Goal: Information Seeking & Learning: Find specific fact

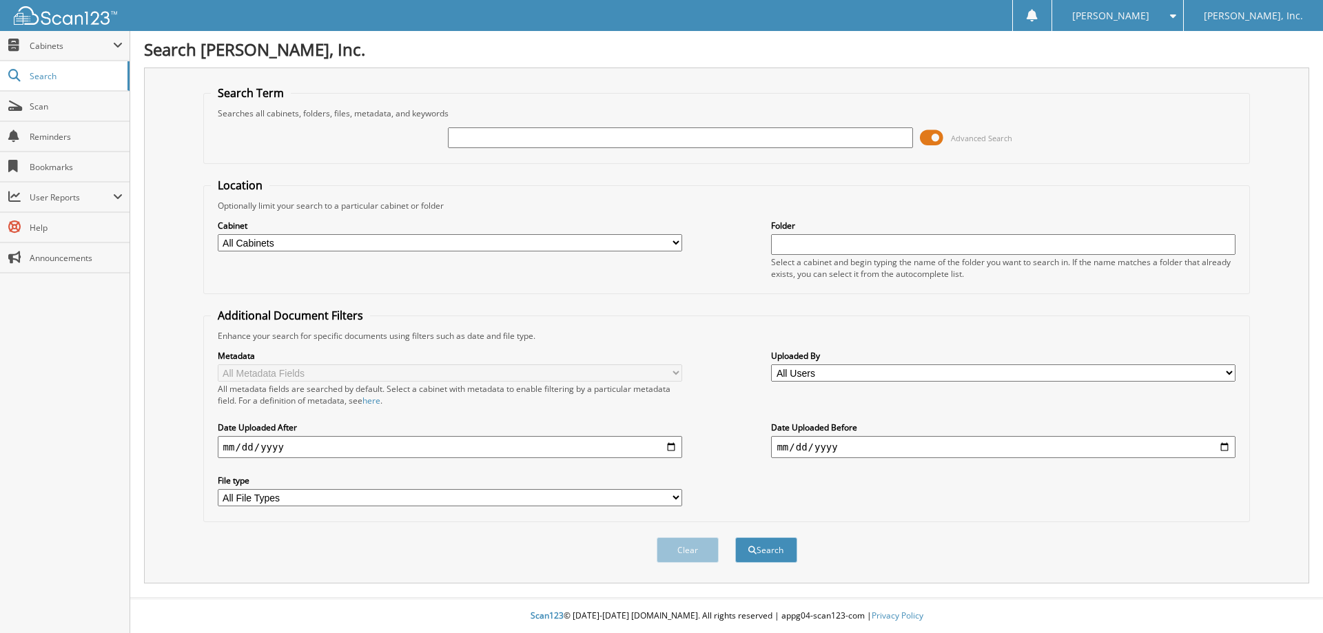
click at [675, 138] on input "text" at bounding box center [680, 138] width 465 height 21
type input "116014"
click at [735, 538] on button "Search" at bounding box center [766, 551] width 62 height 26
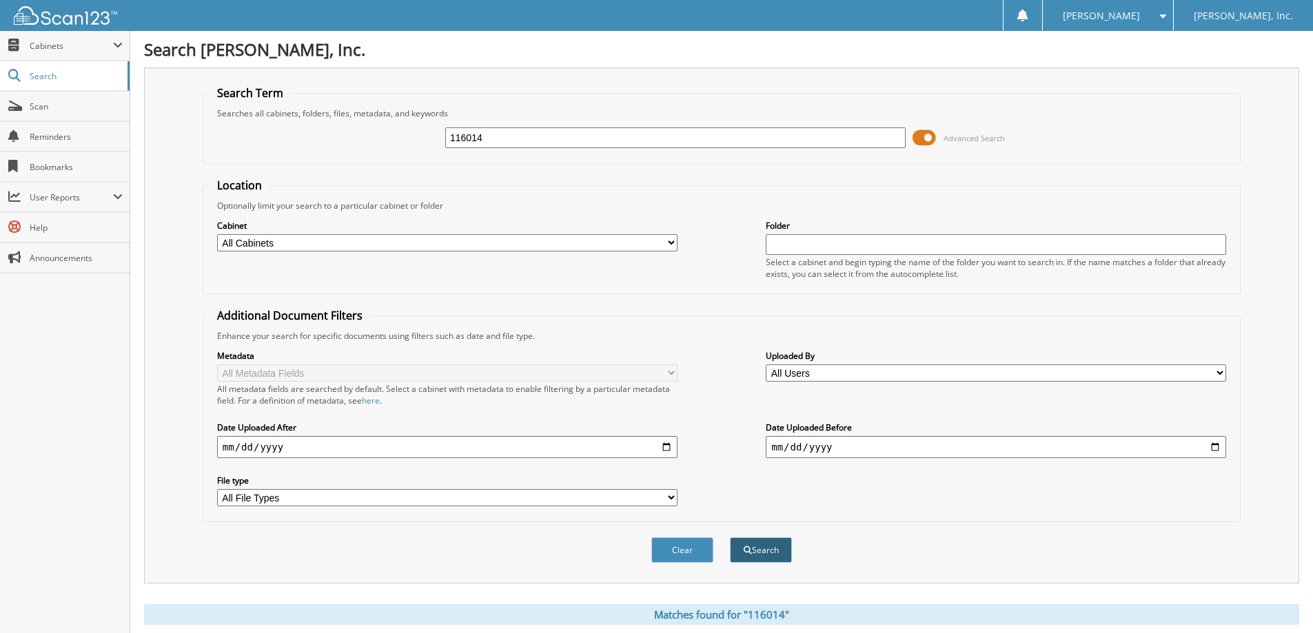
click at [753, 549] on button "Search" at bounding box center [761, 551] width 62 height 26
click at [586, 133] on input "116014" at bounding box center [675, 138] width 460 height 21
type input "1"
type input "113278"
click at [730, 538] on button "Search" at bounding box center [761, 551] width 62 height 26
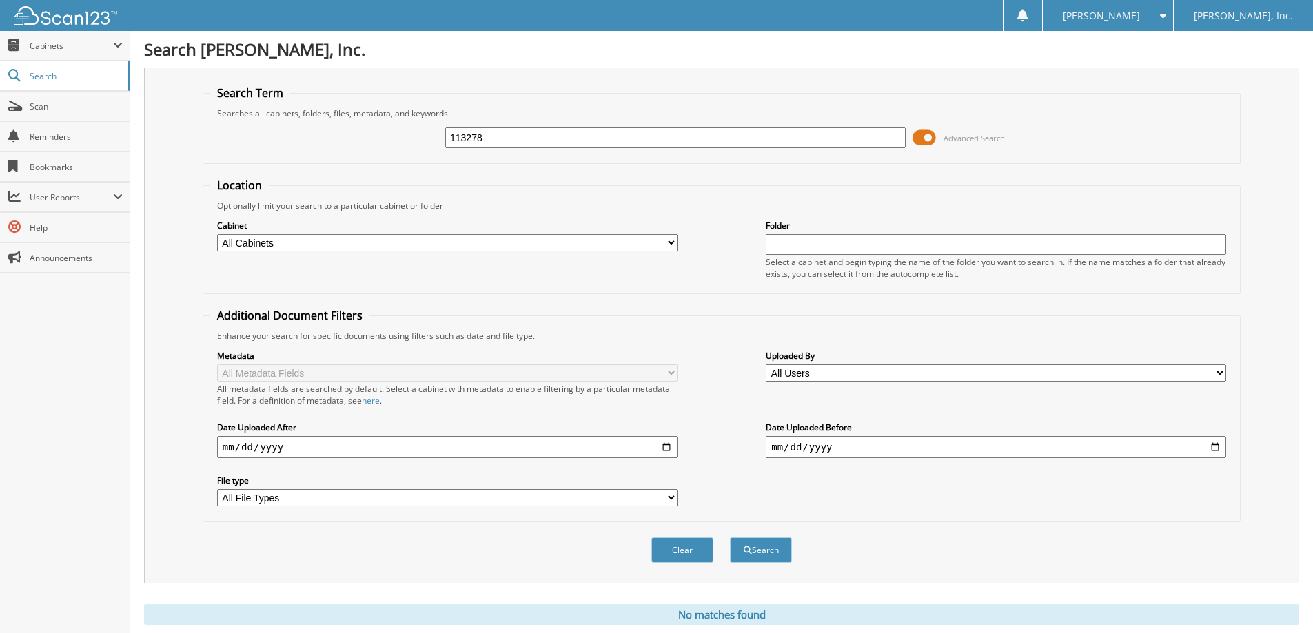
drag, startPoint x: 930, startPoint y: 140, endPoint x: 920, endPoint y: 139, distance: 9.7
click at [920, 139] on span at bounding box center [924, 138] width 23 height 21
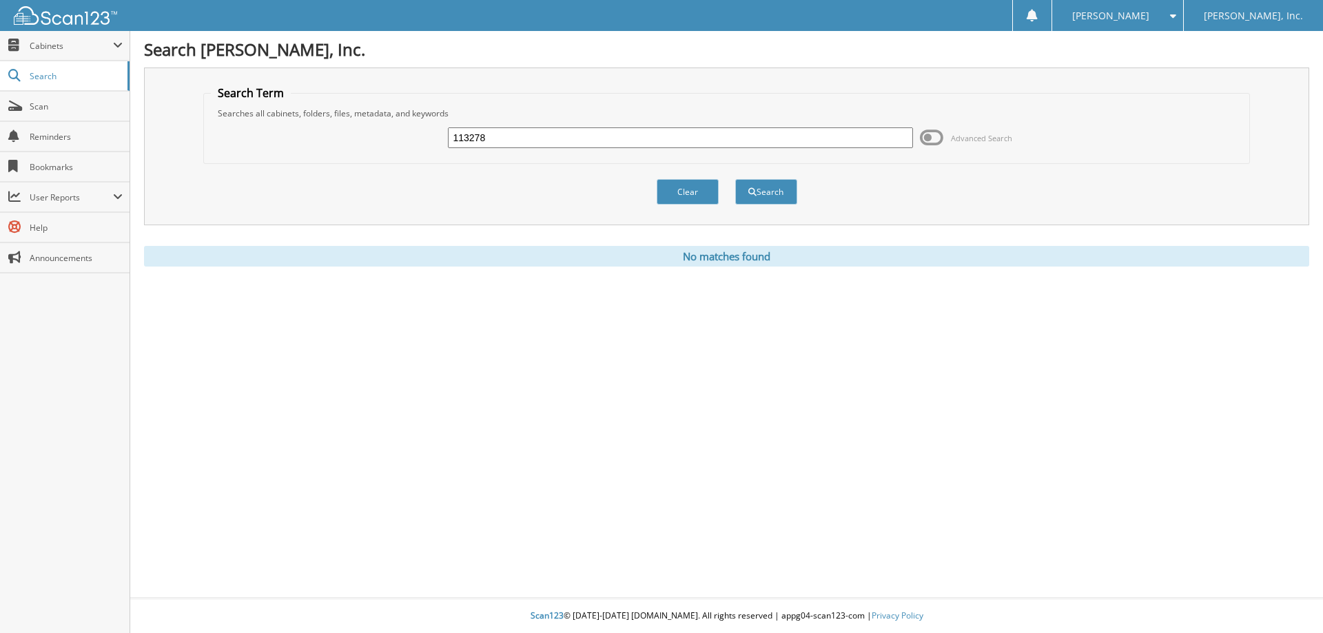
click at [933, 131] on span at bounding box center [931, 138] width 23 height 21
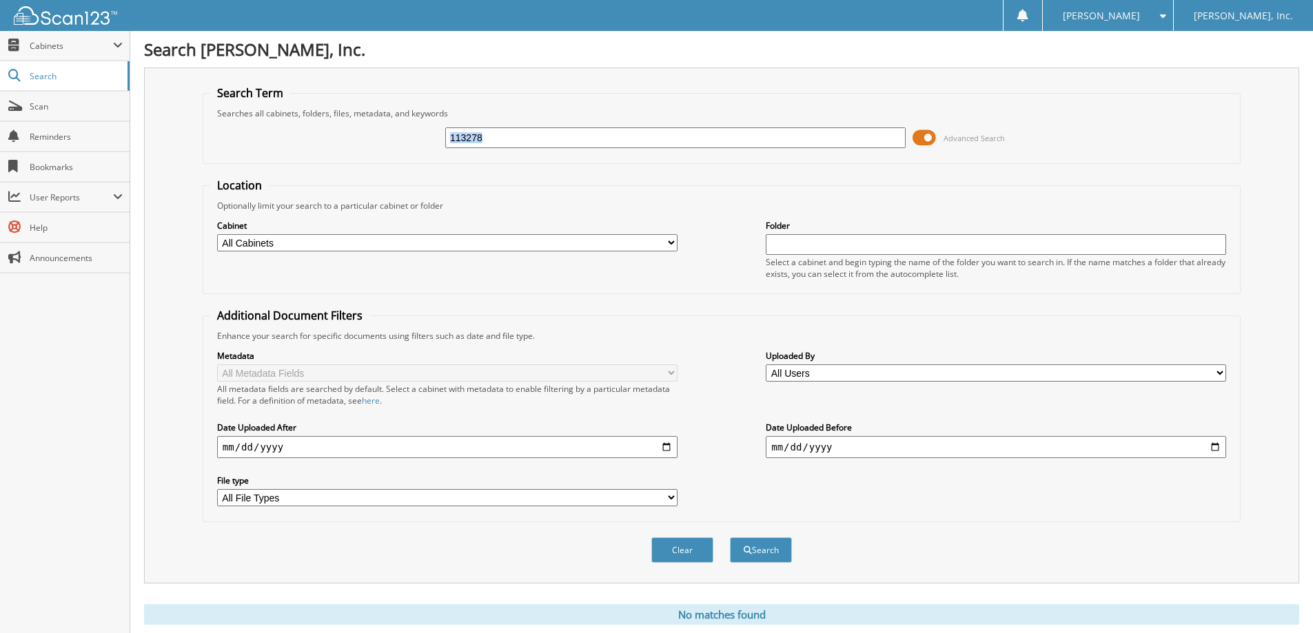
drag, startPoint x: 932, startPoint y: 139, endPoint x: 862, endPoint y: 141, distance: 69.6
click at [862, 141] on div "113278 Advanced Search" at bounding box center [721, 137] width 1023 height 37
click at [924, 138] on span at bounding box center [924, 138] width 23 height 21
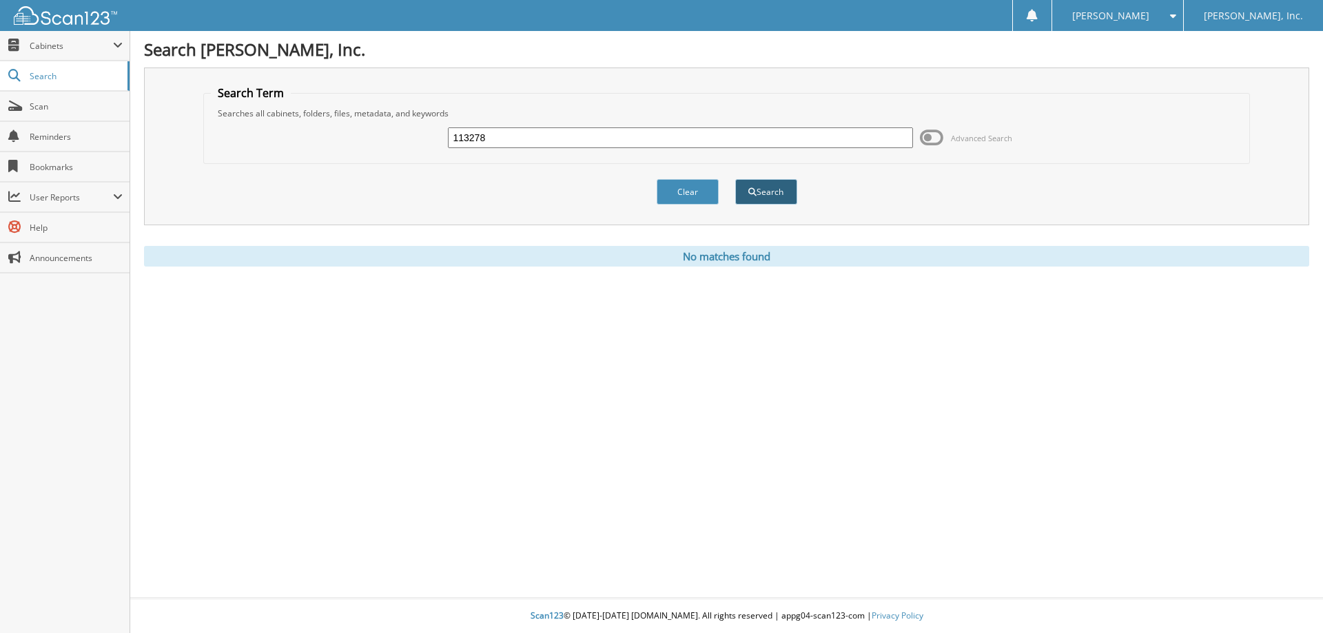
click at [777, 195] on button "Search" at bounding box center [766, 192] width 62 height 26
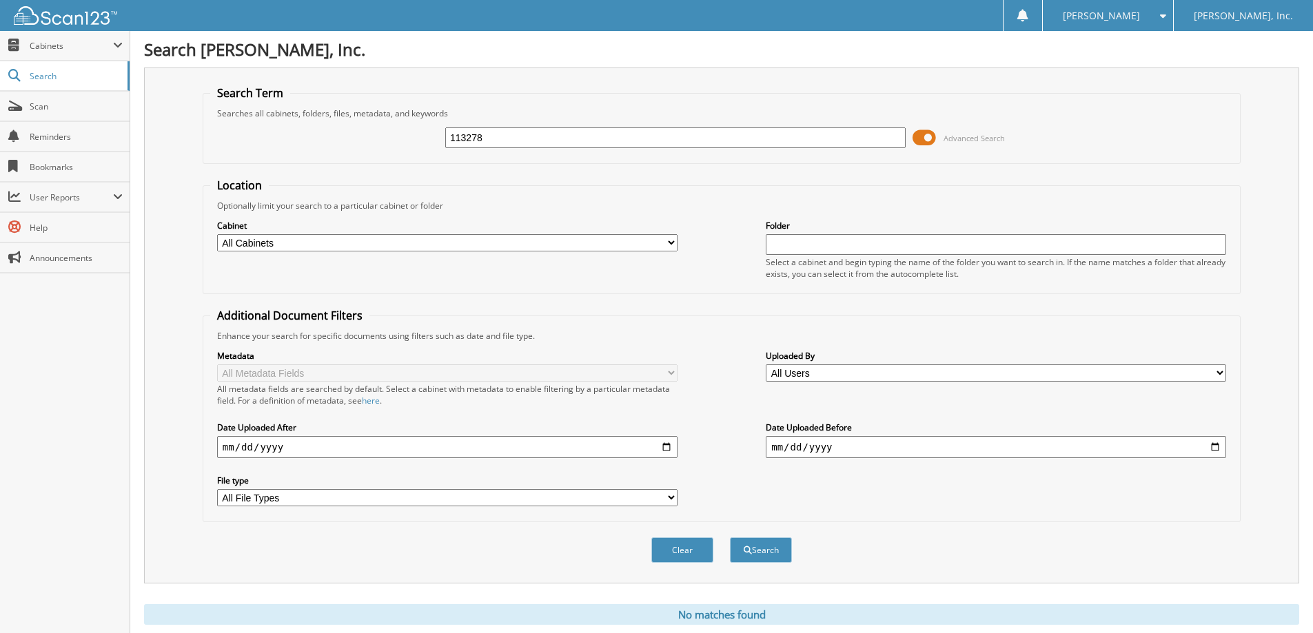
click at [514, 130] on input "113278" at bounding box center [675, 138] width 460 height 21
type input "1"
type input "114289"
click at [766, 558] on button "Search" at bounding box center [761, 551] width 62 height 26
drag, startPoint x: 515, startPoint y: 141, endPoint x: 420, endPoint y: 141, distance: 94.4
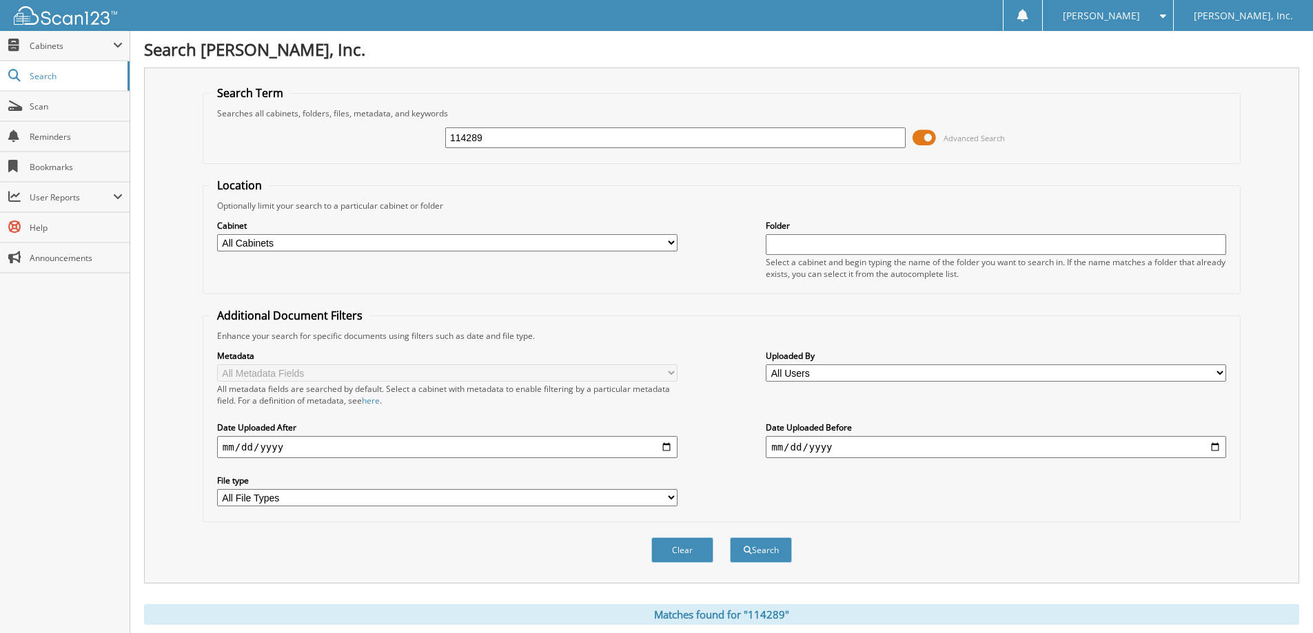
click at [420, 141] on div "114289 Advanced Search" at bounding box center [721, 137] width 1023 height 37
type input "115120"
click at [764, 553] on button "Search" at bounding box center [761, 551] width 62 height 26
click at [928, 136] on span at bounding box center [924, 138] width 23 height 21
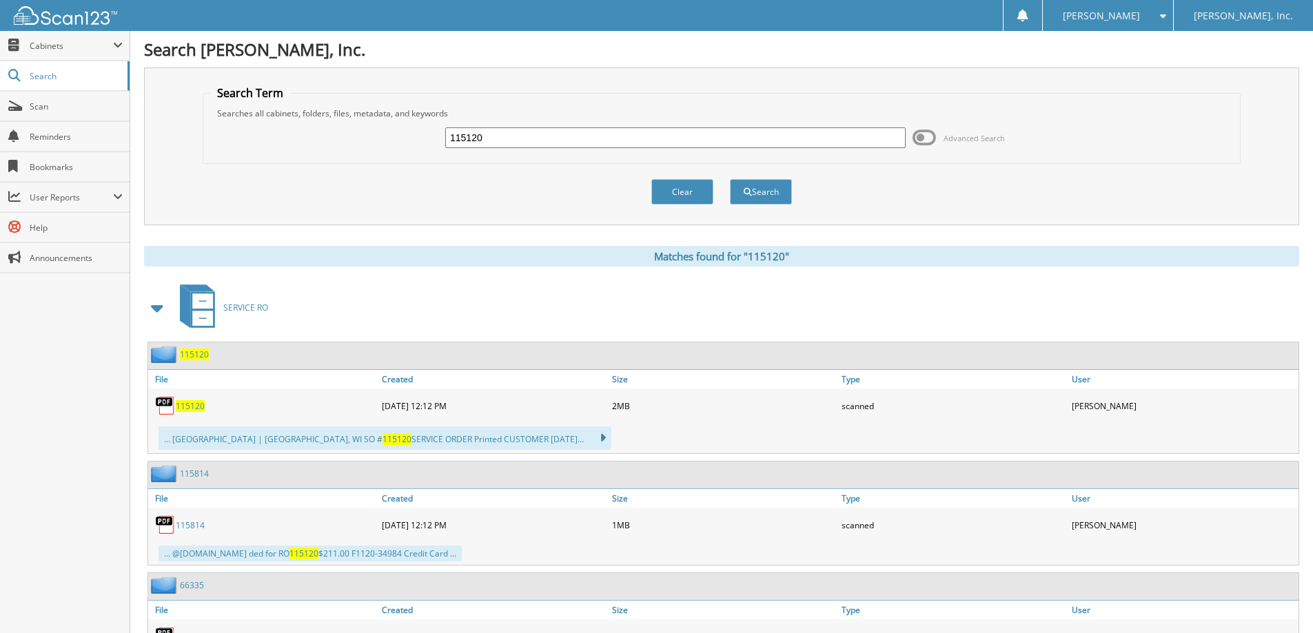
click at [194, 358] on span "115120" at bounding box center [194, 355] width 29 height 12
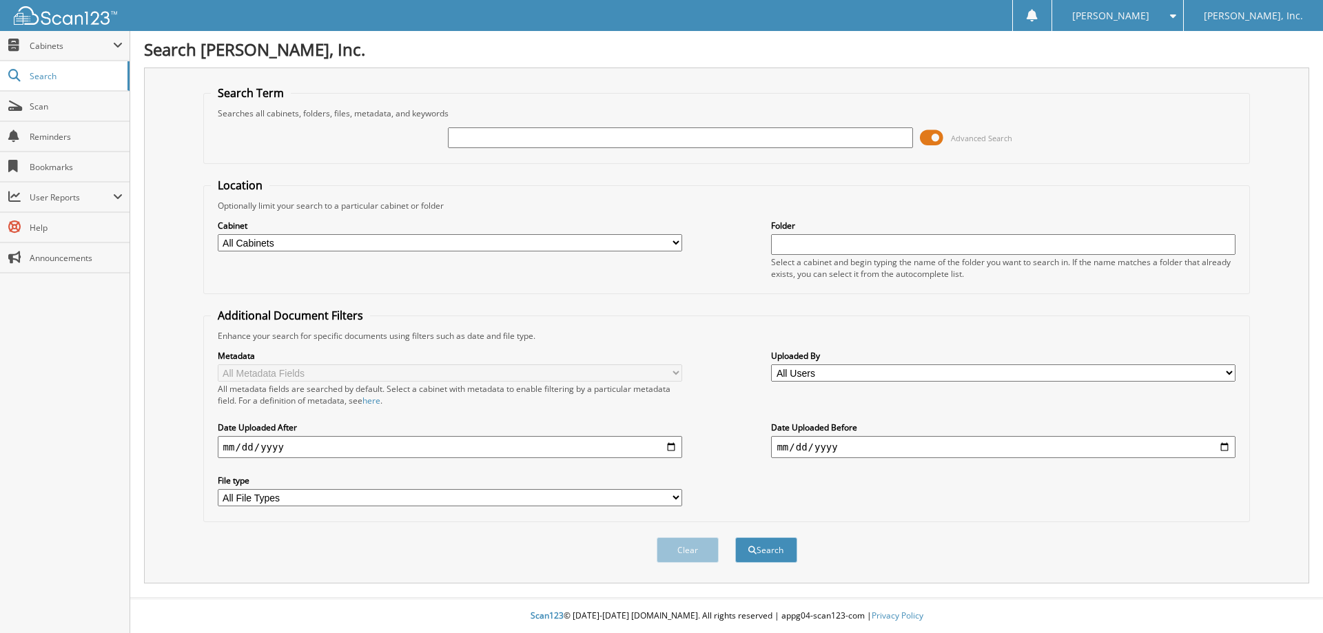
click at [717, 144] on input "text" at bounding box center [680, 138] width 465 height 21
type input "115421"
click at [778, 558] on button "Search" at bounding box center [766, 551] width 62 height 26
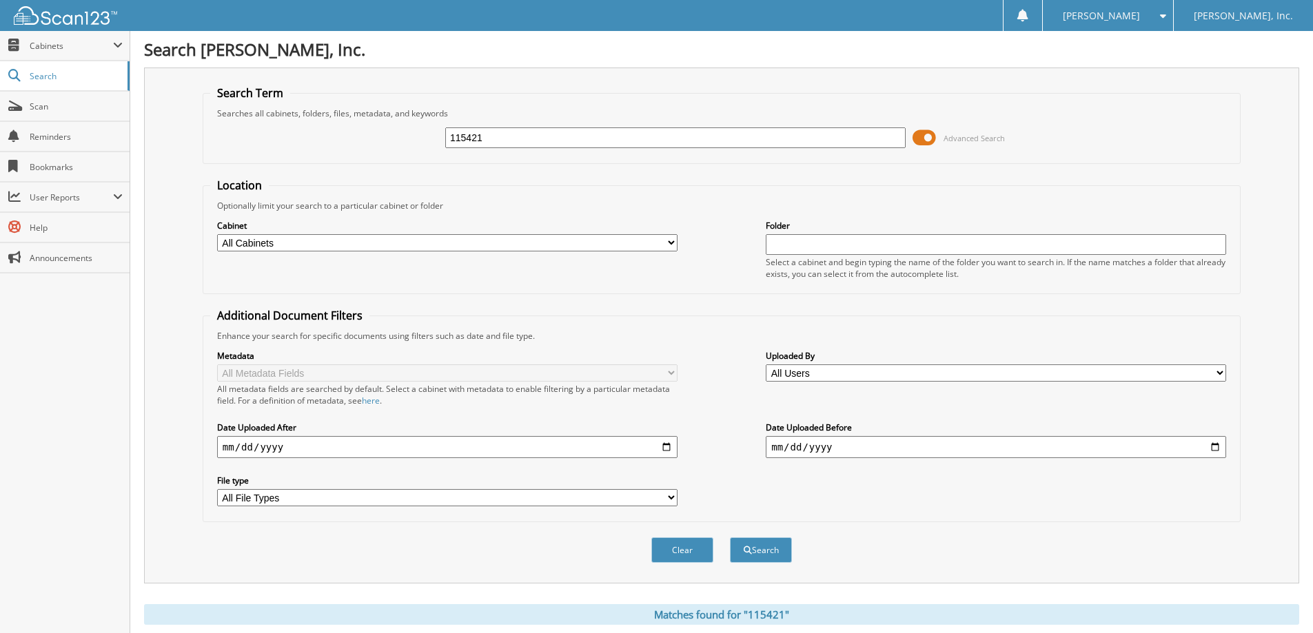
click at [924, 138] on span at bounding box center [924, 138] width 23 height 21
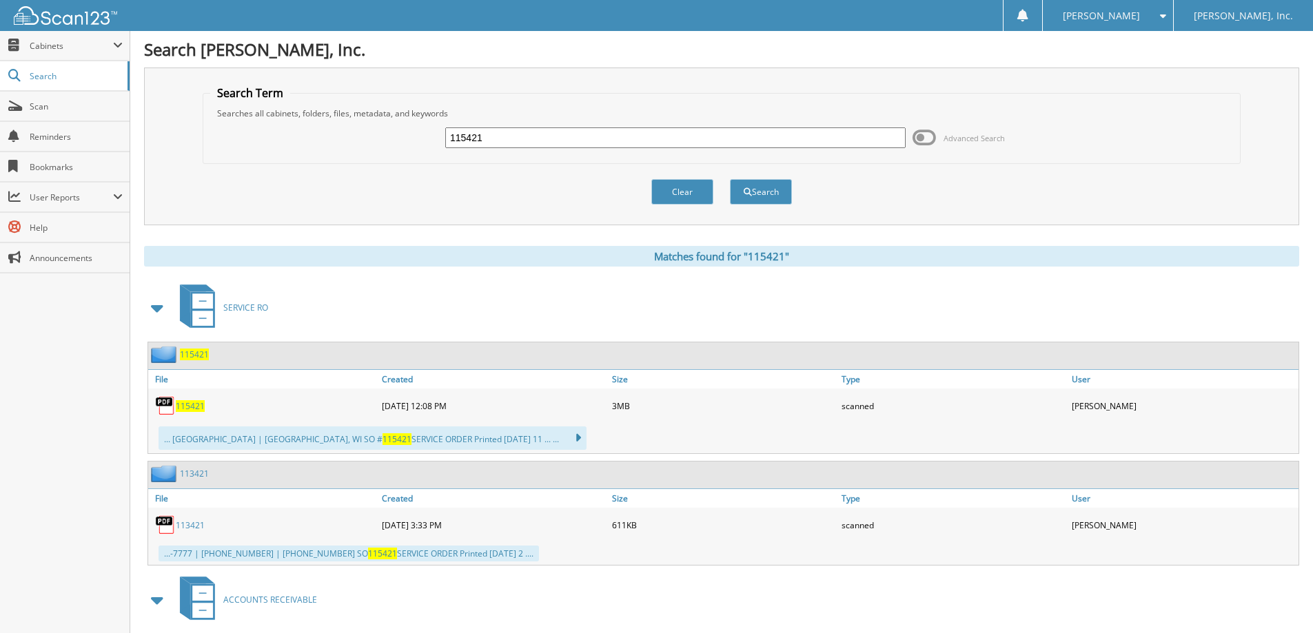
click at [193, 354] on span "115421" at bounding box center [194, 355] width 29 height 12
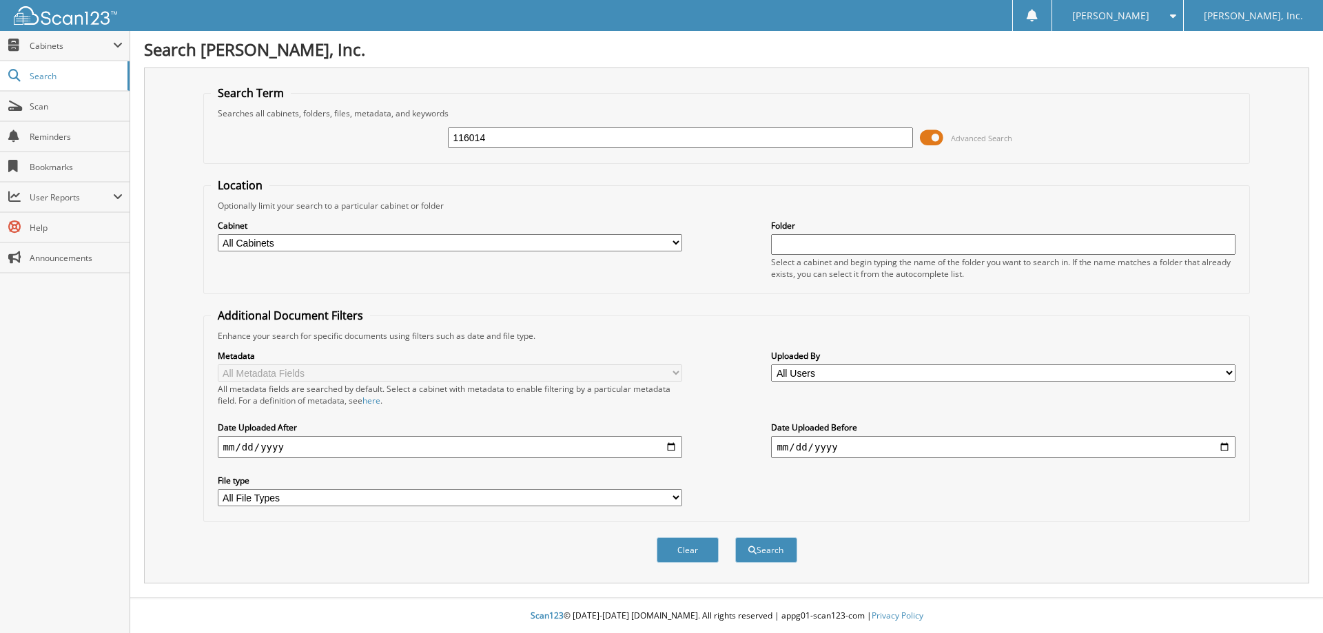
type input "116014"
click at [735, 538] on button "Search" at bounding box center [766, 551] width 62 height 26
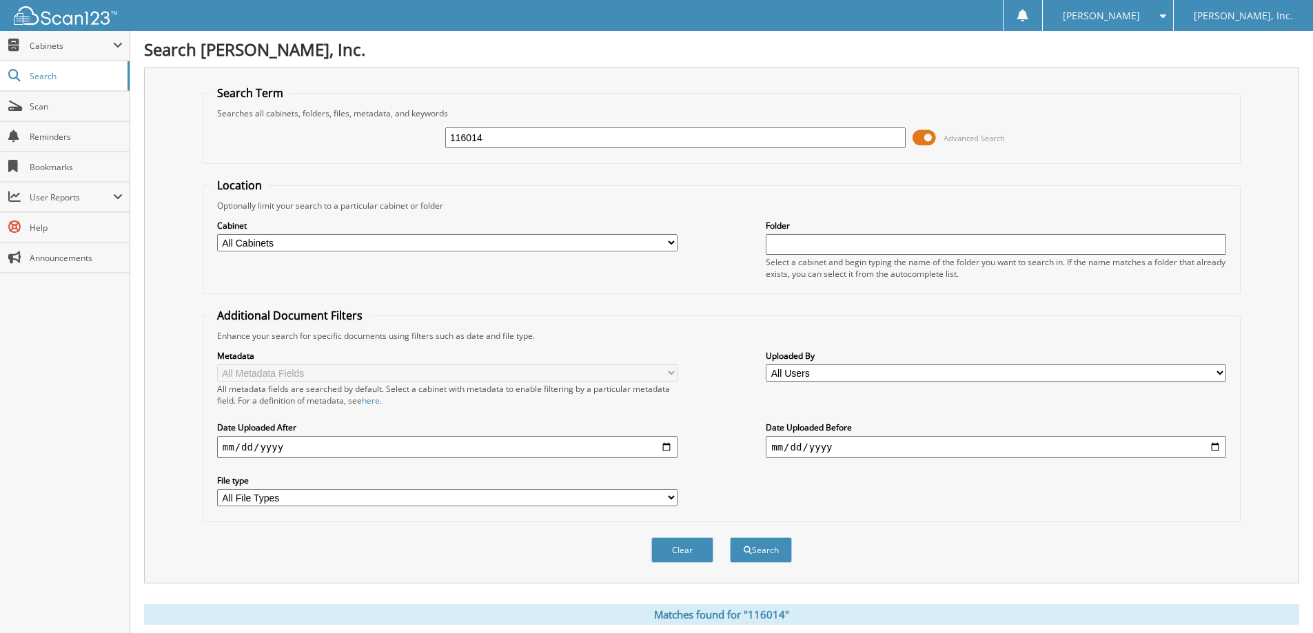
click at [925, 140] on span at bounding box center [924, 138] width 23 height 21
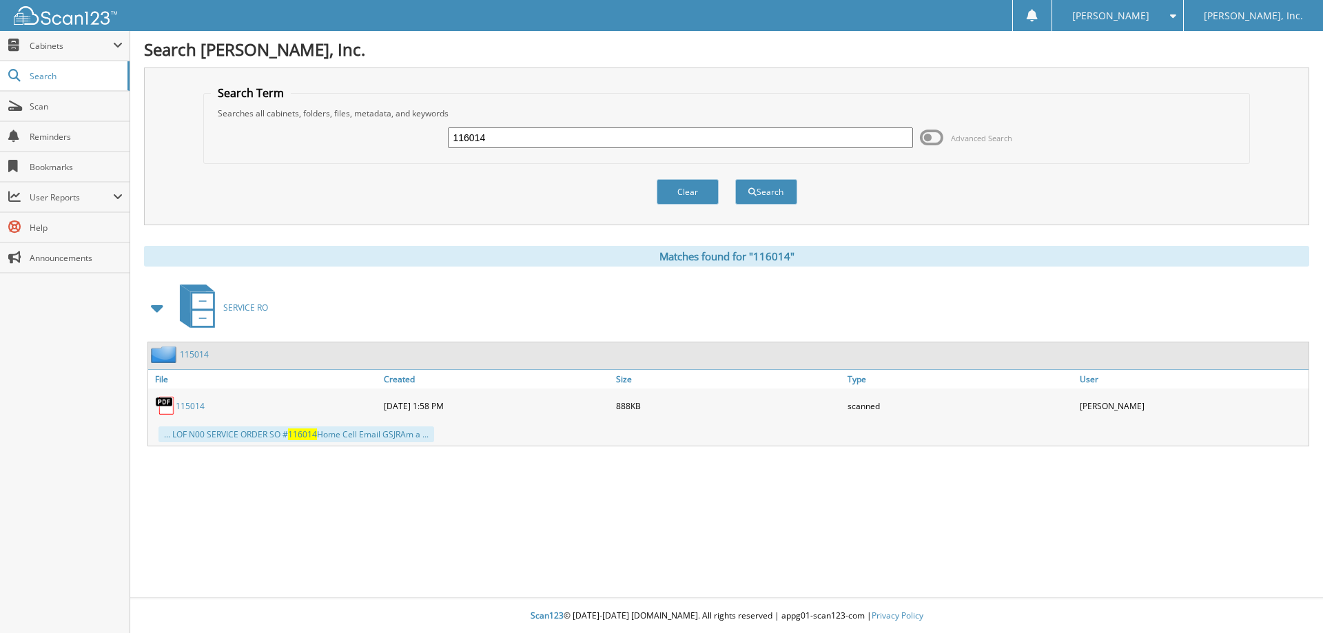
click at [201, 355] on link "115014" at bounding box center [194, 355] width 29 height 12
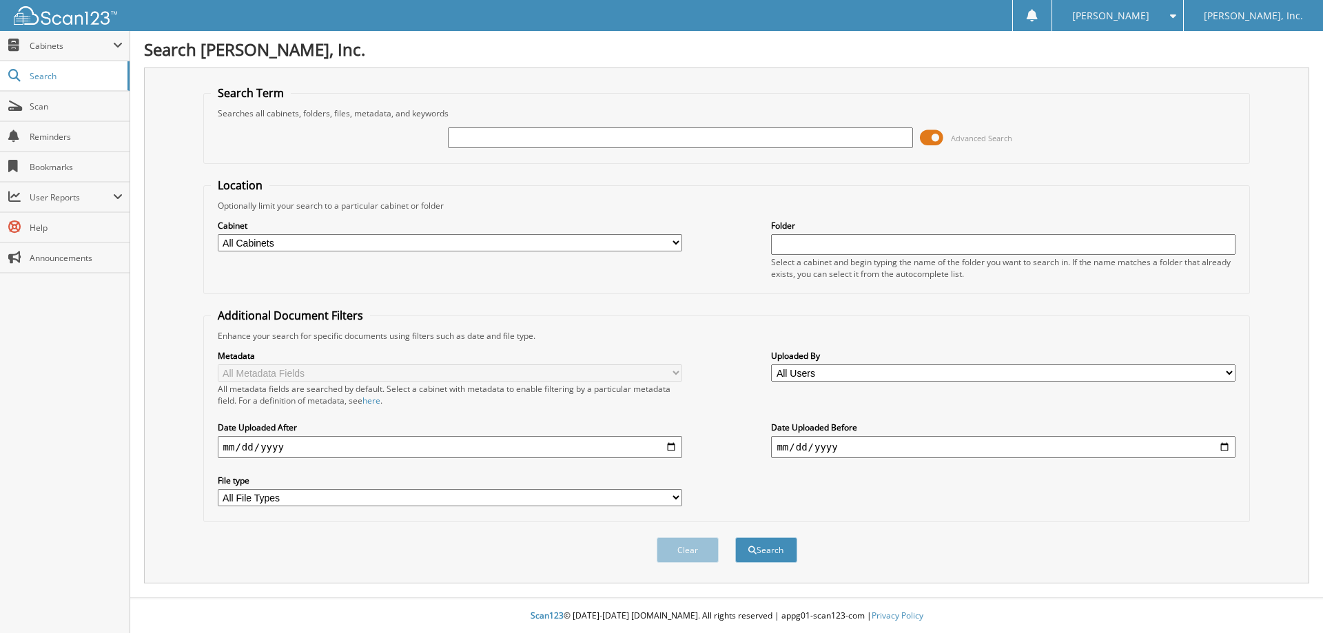
click at [473, 139] on input "text" at bounding box center [680, 138] width 465 height 21
type input "116014"
click at [735, 538] on button "Search" at bounding box center [766, 551] width 62 height 26
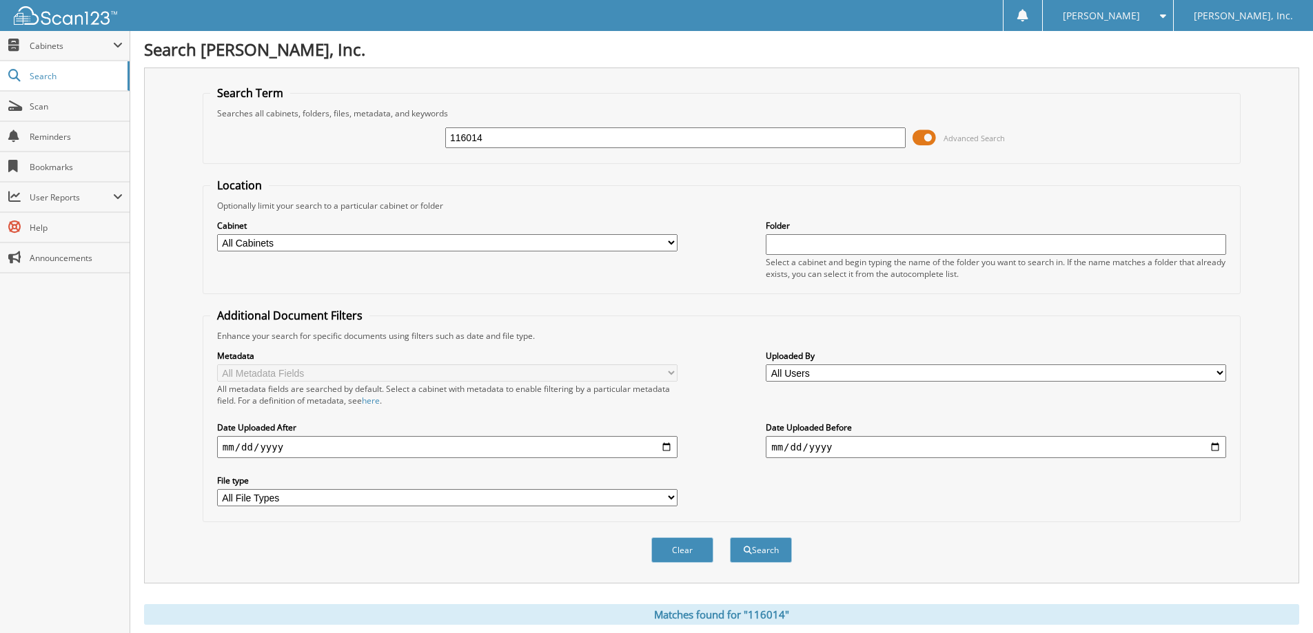
click at [930, 138] on span at bounding box center [924, 138] width 23 height 21
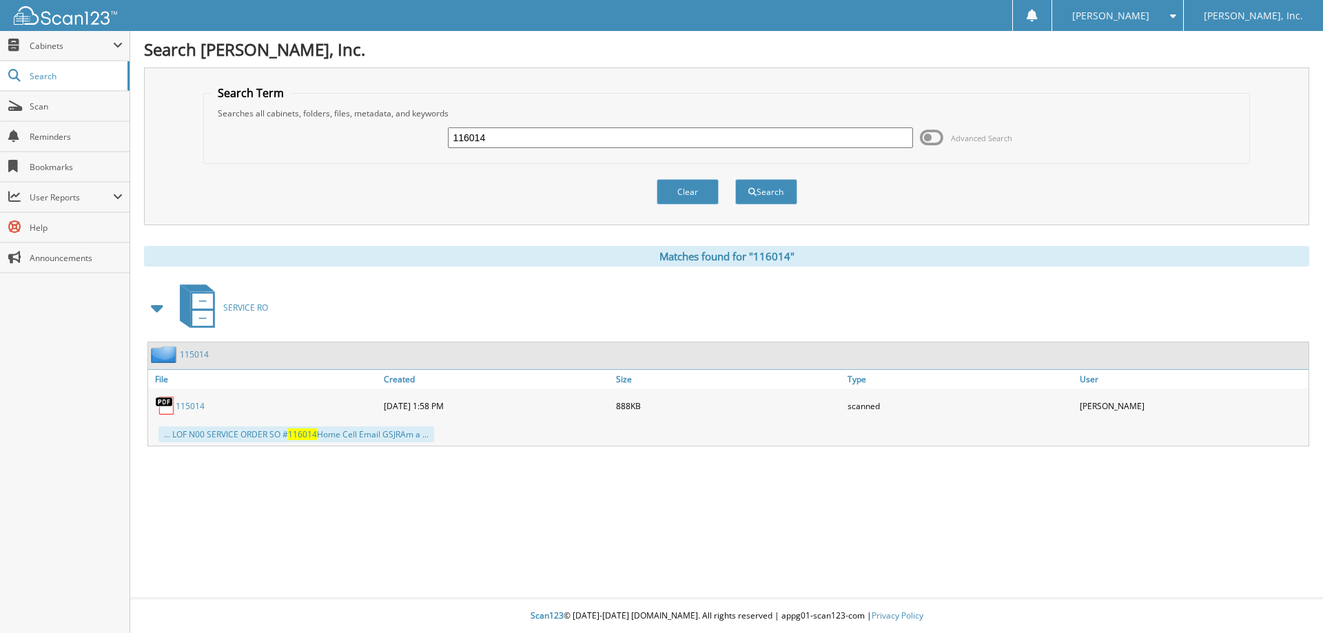
click at [506, 144] on input "116014" at bounding box center [680, 138] width 465 height 21
type input "1"
paste input "[US_VEHICLE_IDENTIFICATION_NUMBER]"
type input "[US_VEHICLE_IDENTIFICATION_NUMBER]"
click at [764, 185] on button "Search" at bounding box center [766, 192] width 62 height 26
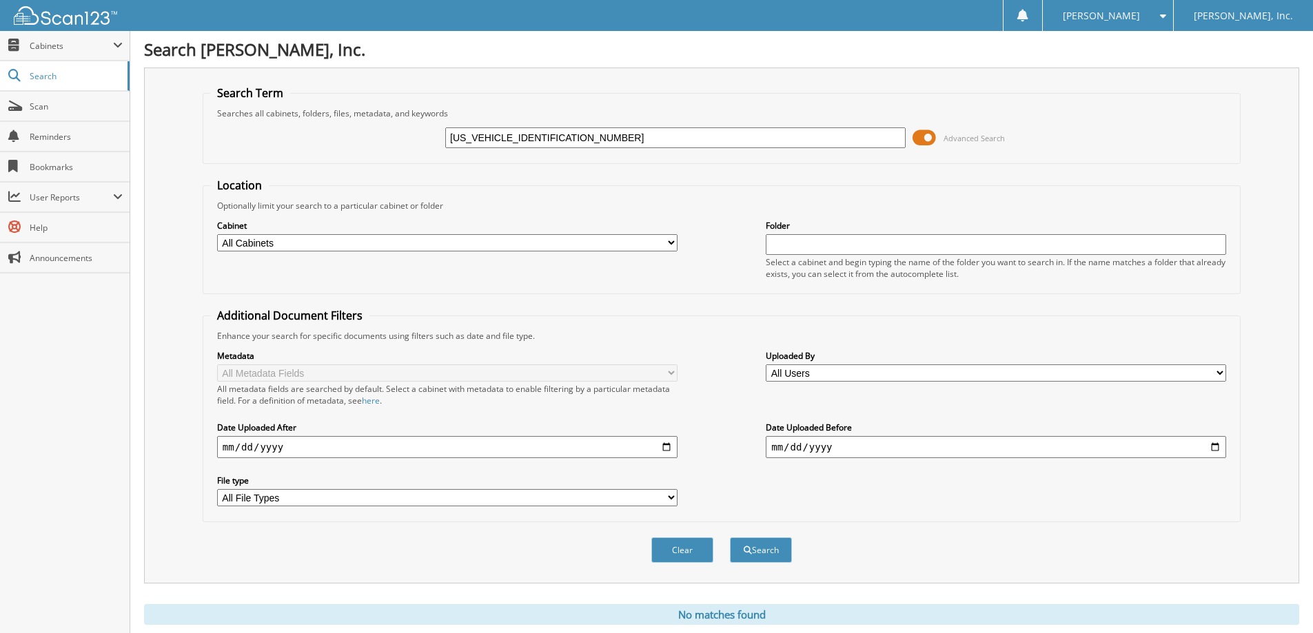
click at [929, 141] on span at bounding box center [924, 138] width 23 height 21
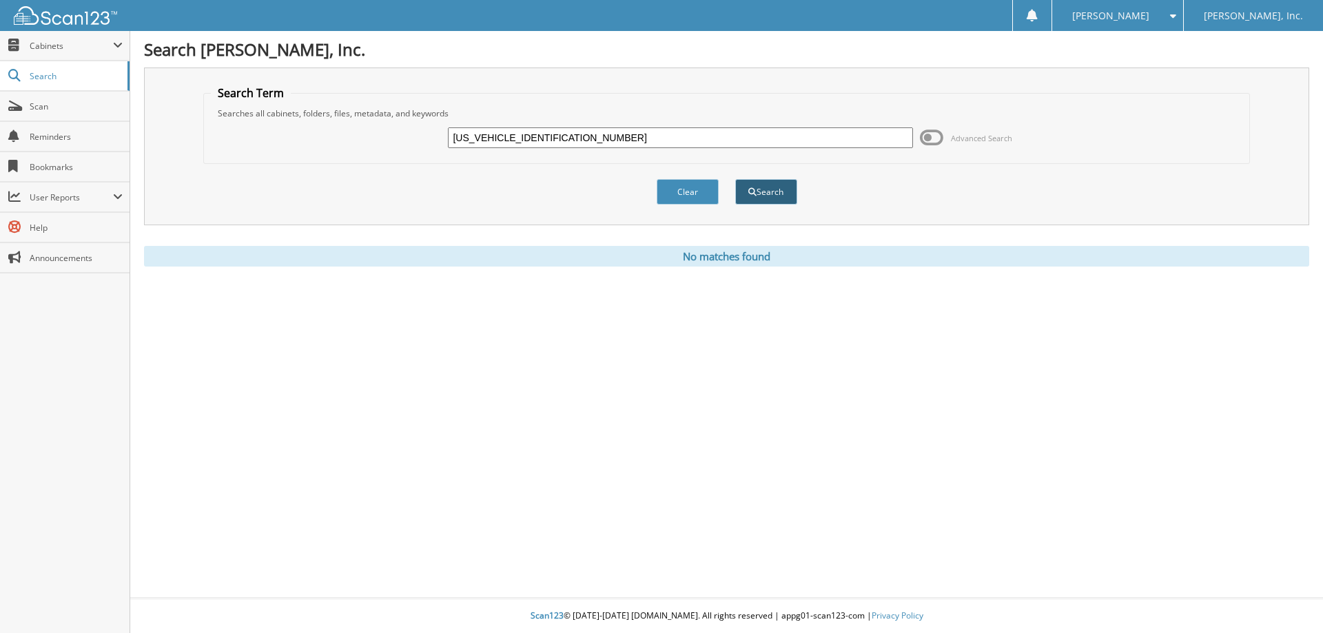
click at [760, 192] on button "Search" at bounding box center [766, 192] width 62 height 26
